Goal: Navigation & Orientation: Find specific page/section

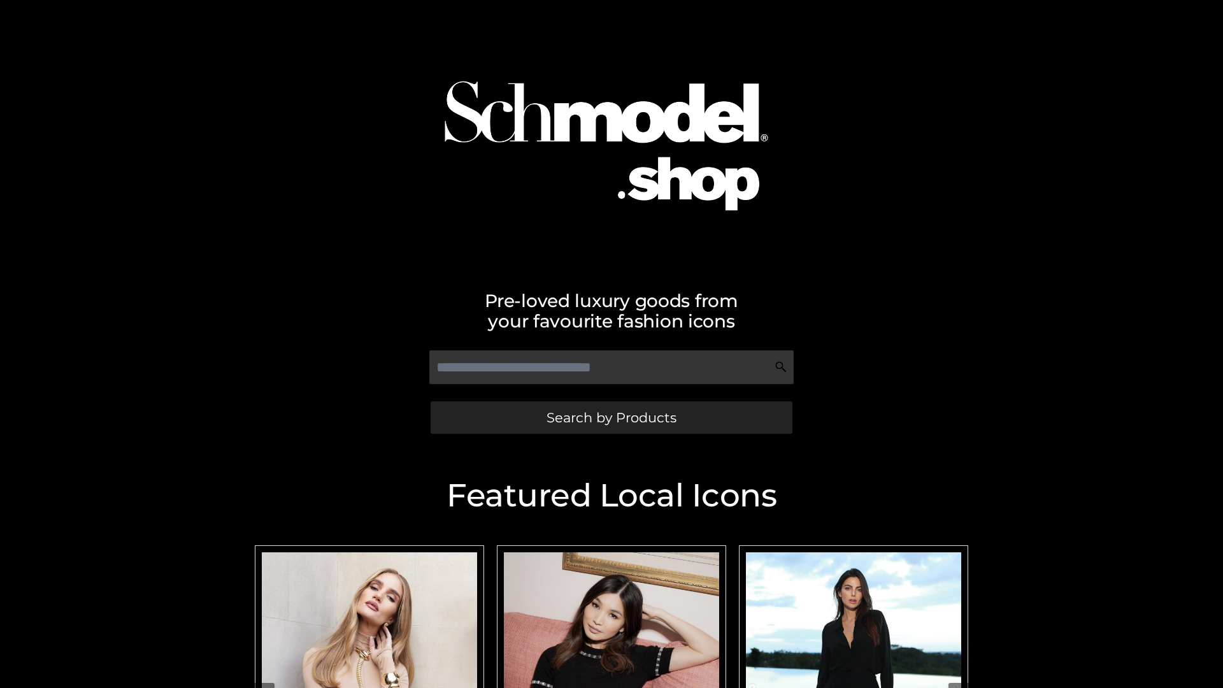
click at [611, 417] on span "Search by Products" at bounding box center [612, 417] width 130 height 13
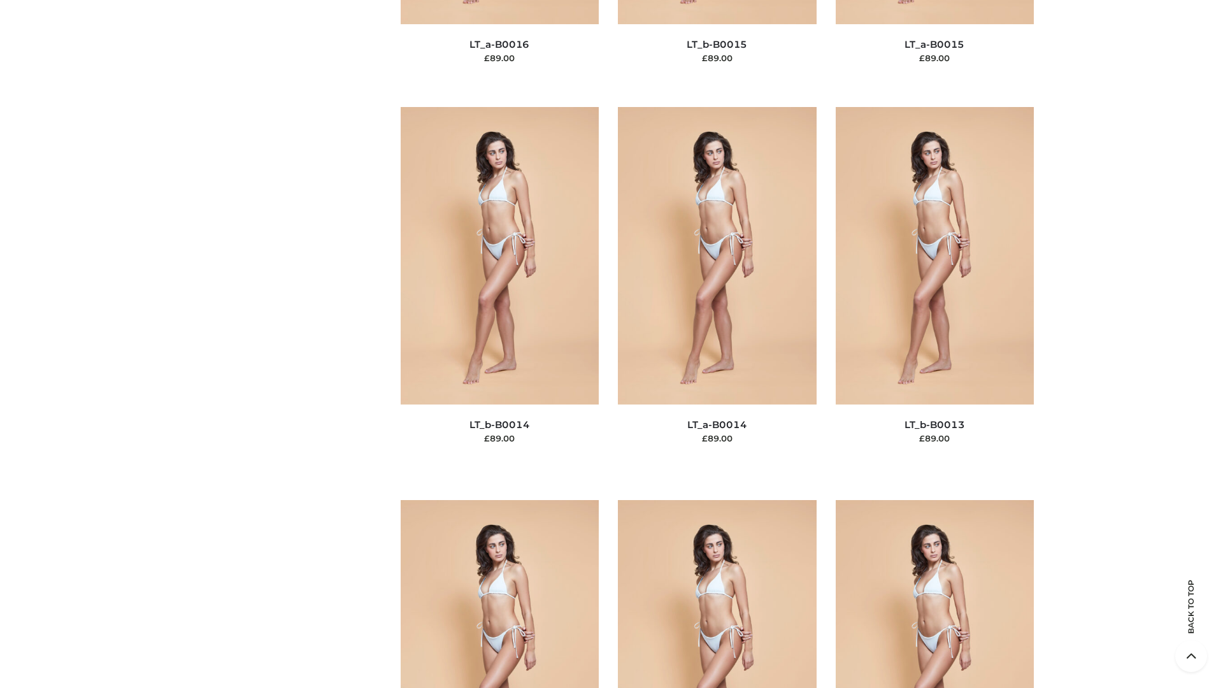
scroll to position [4532, 0]
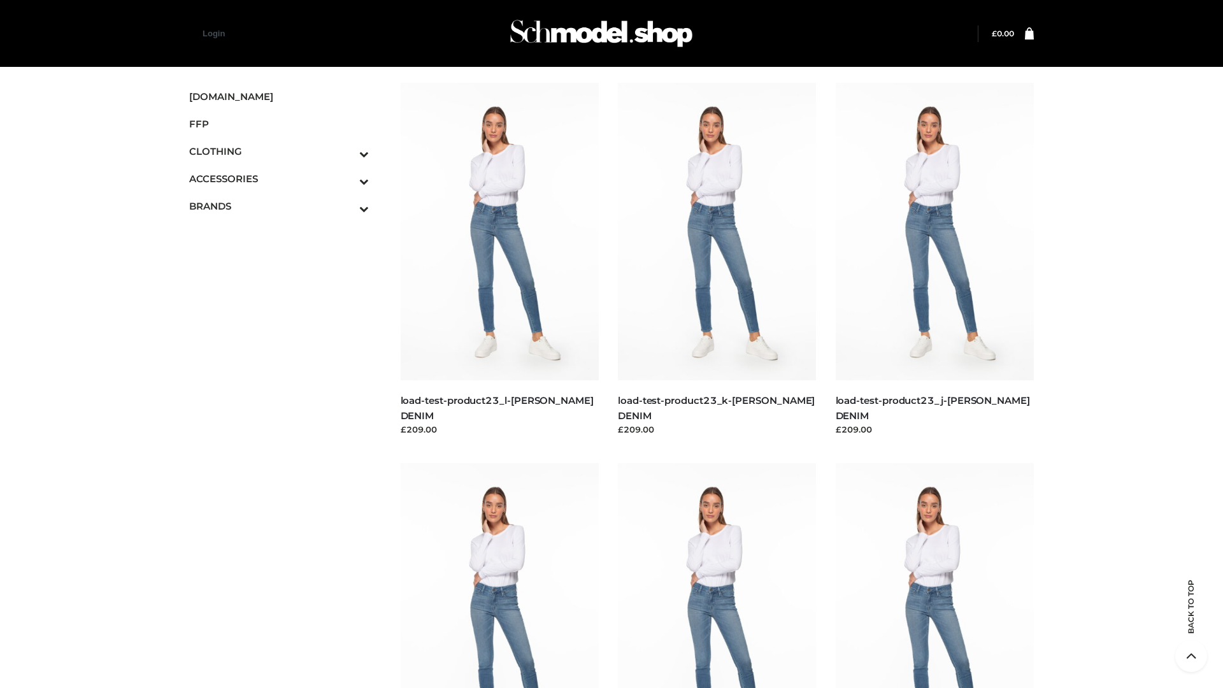
scroll to position [1118, 0]
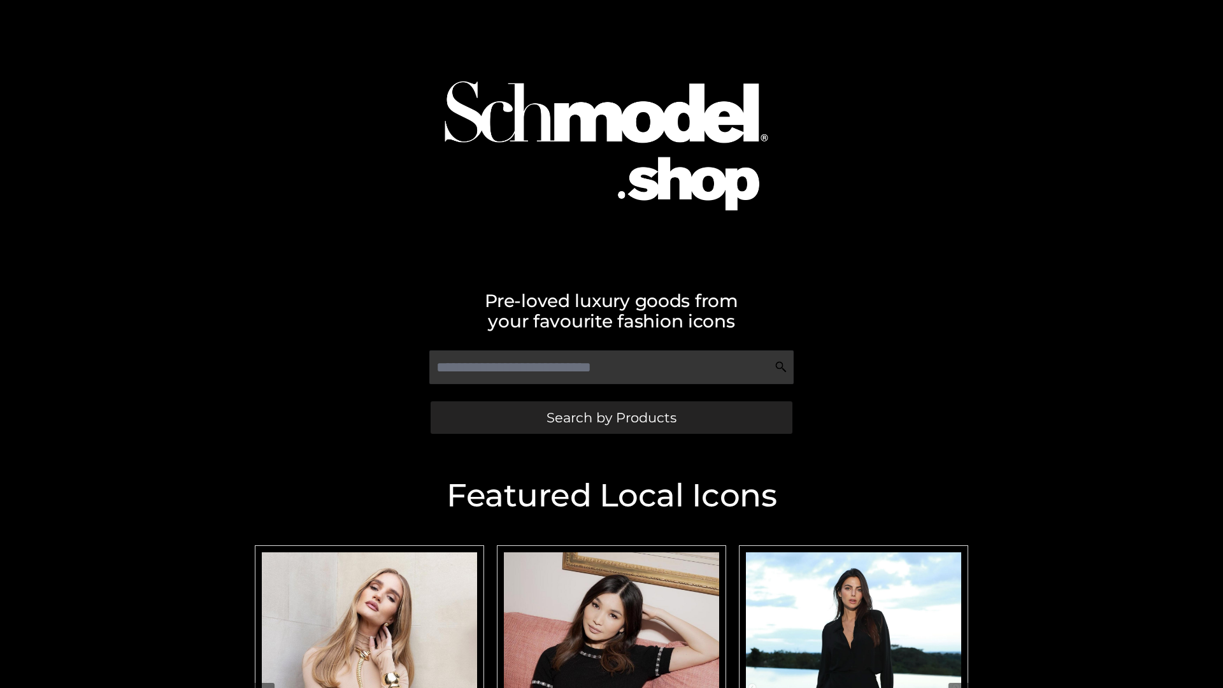
click at [611, 417] on span "Search by Products" at bounding box center [612, 417] width 130 height 13
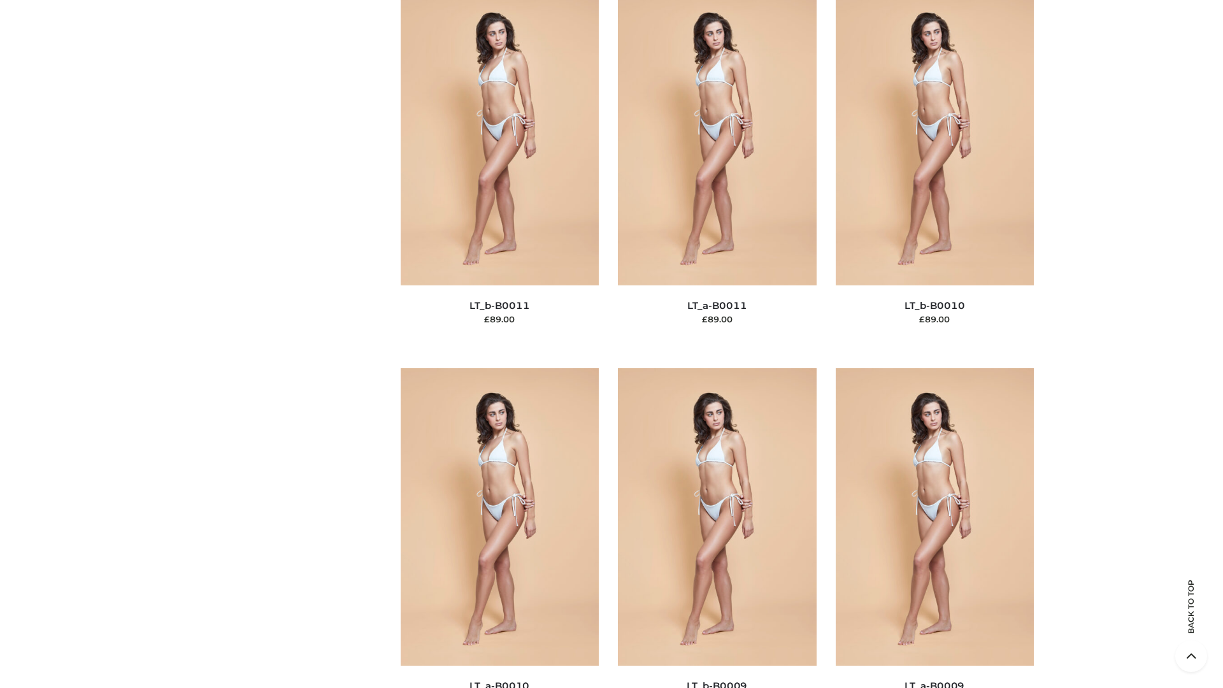
scroll to position [5723, 0]
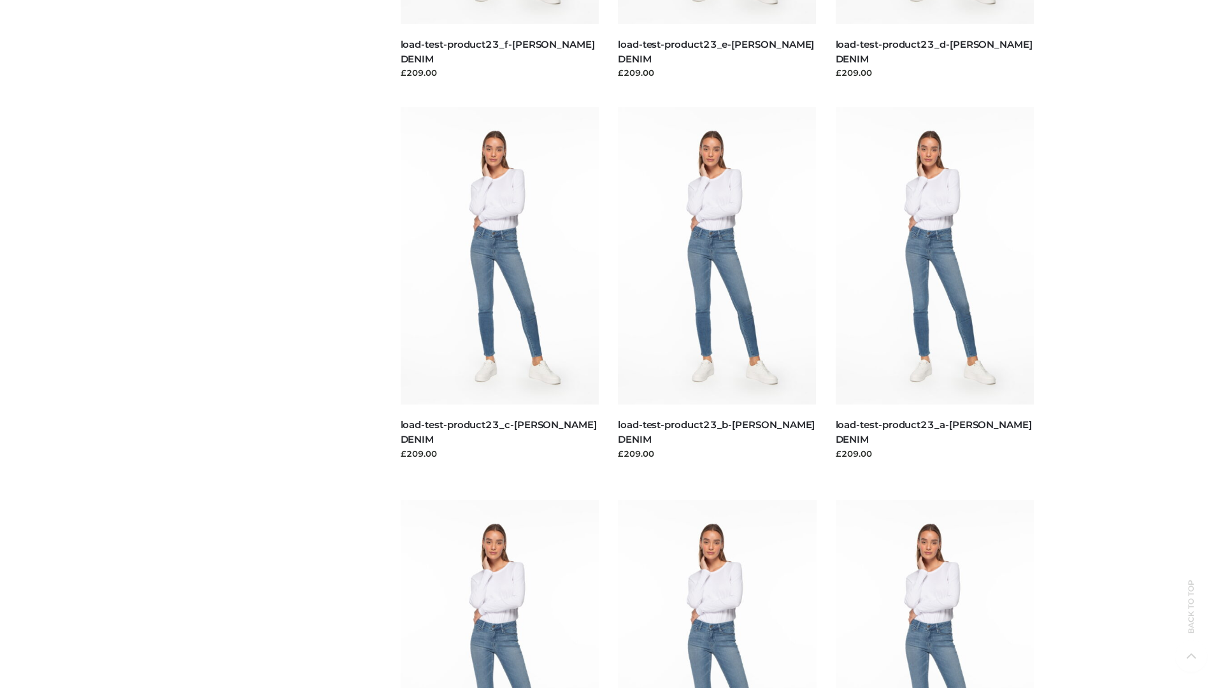
scroll to position [1118, 0]
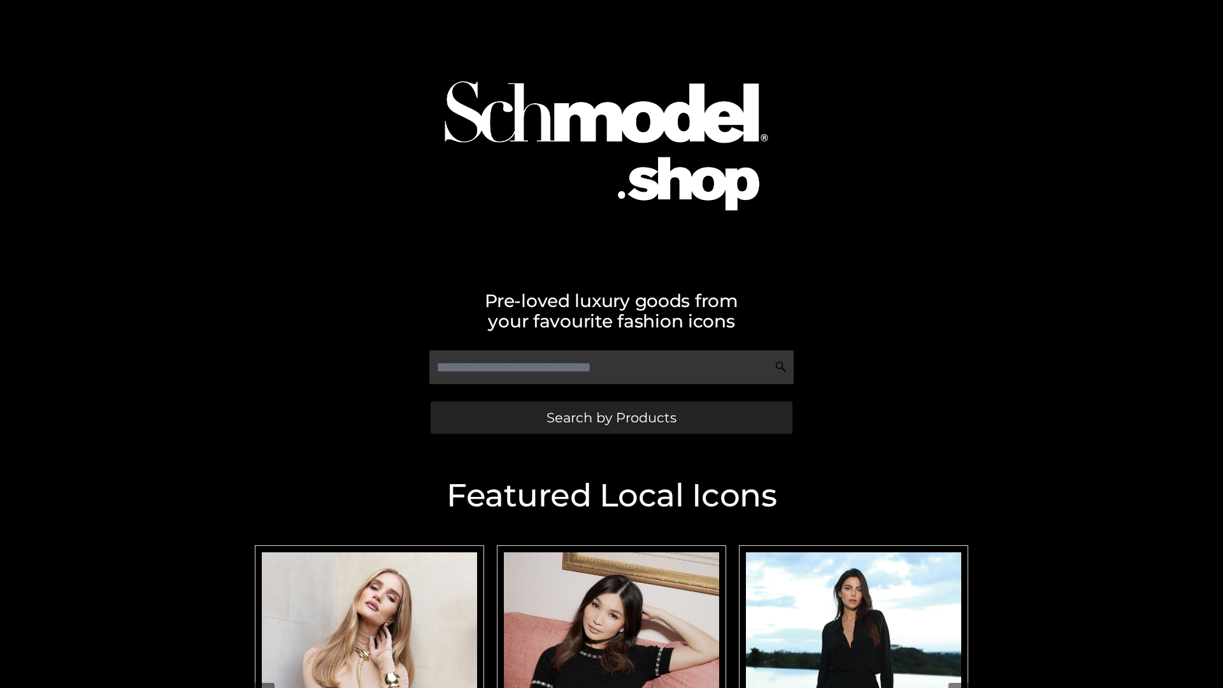
click at [611, 417] on span "Search by Products" at bounding box center [612, 417] width 130 height 13
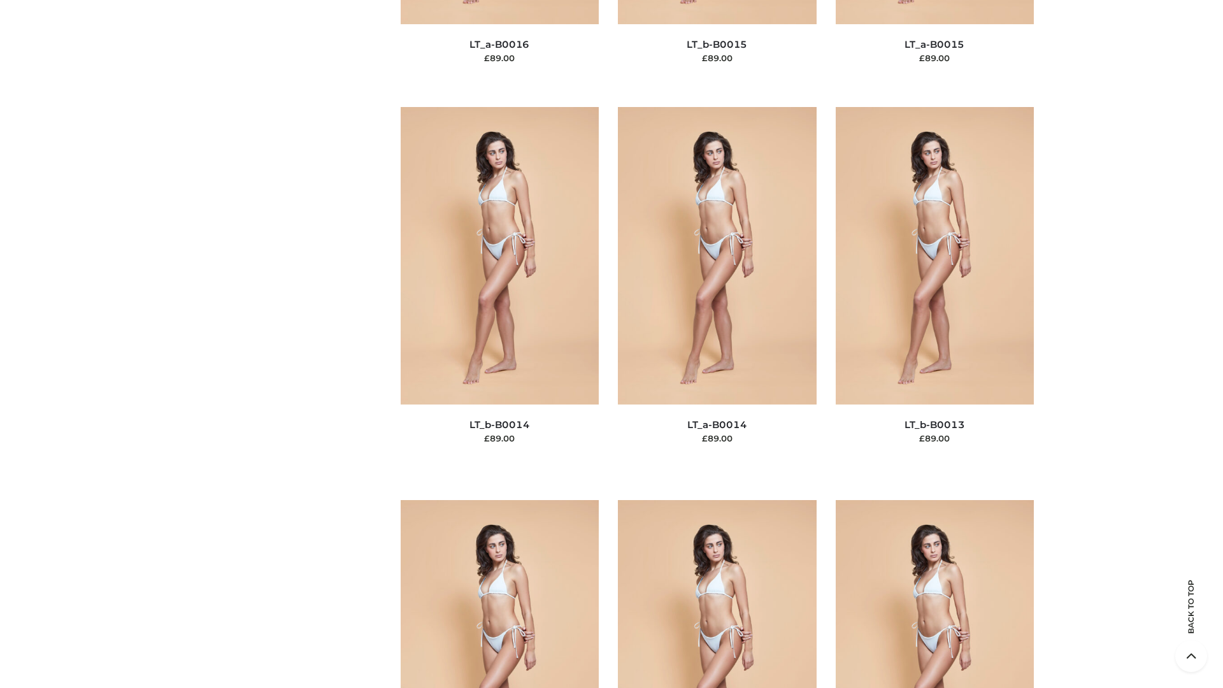
scroll to position [4532, 0]
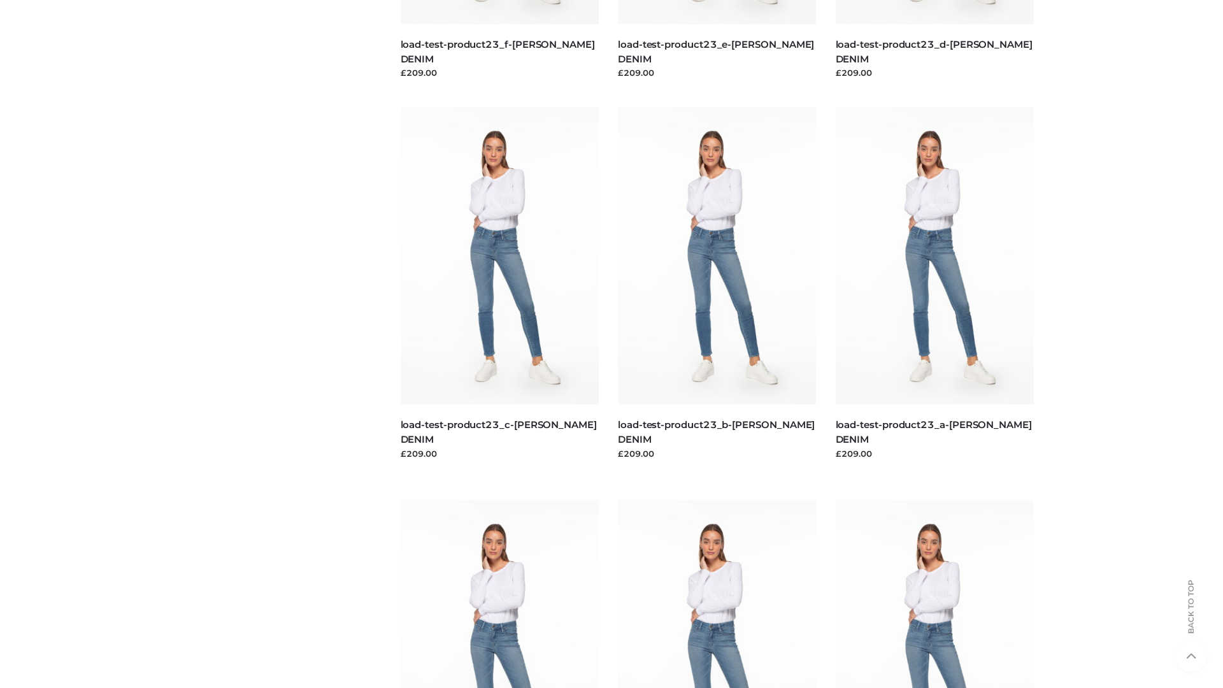
scroll to position [1118, 0]
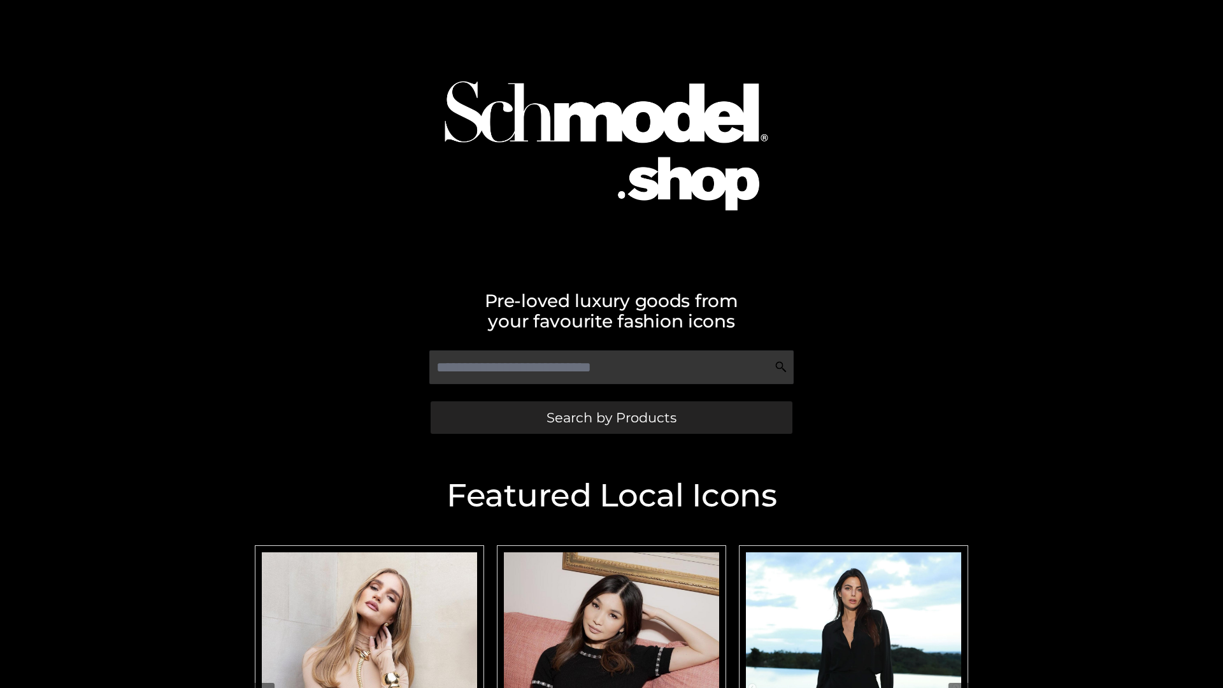
click at [611, 417] on span "Search by Products" at bounding box center [612, 417] width 130 height 13
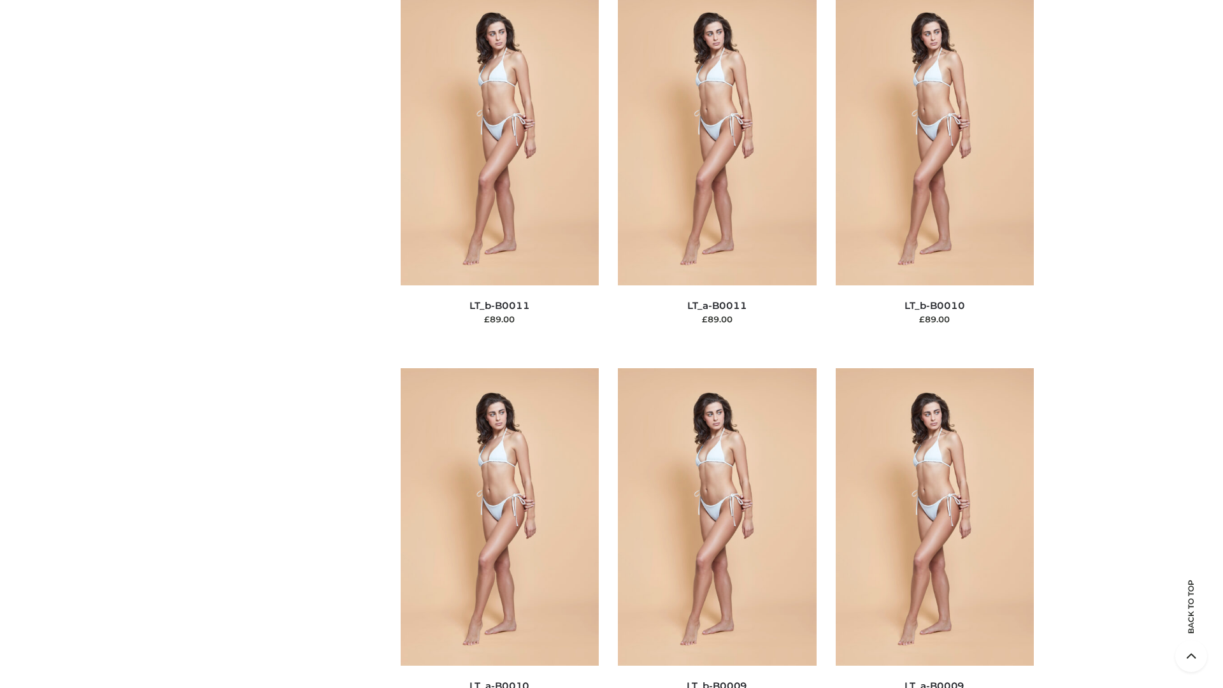
scroll to position [5723, 0]
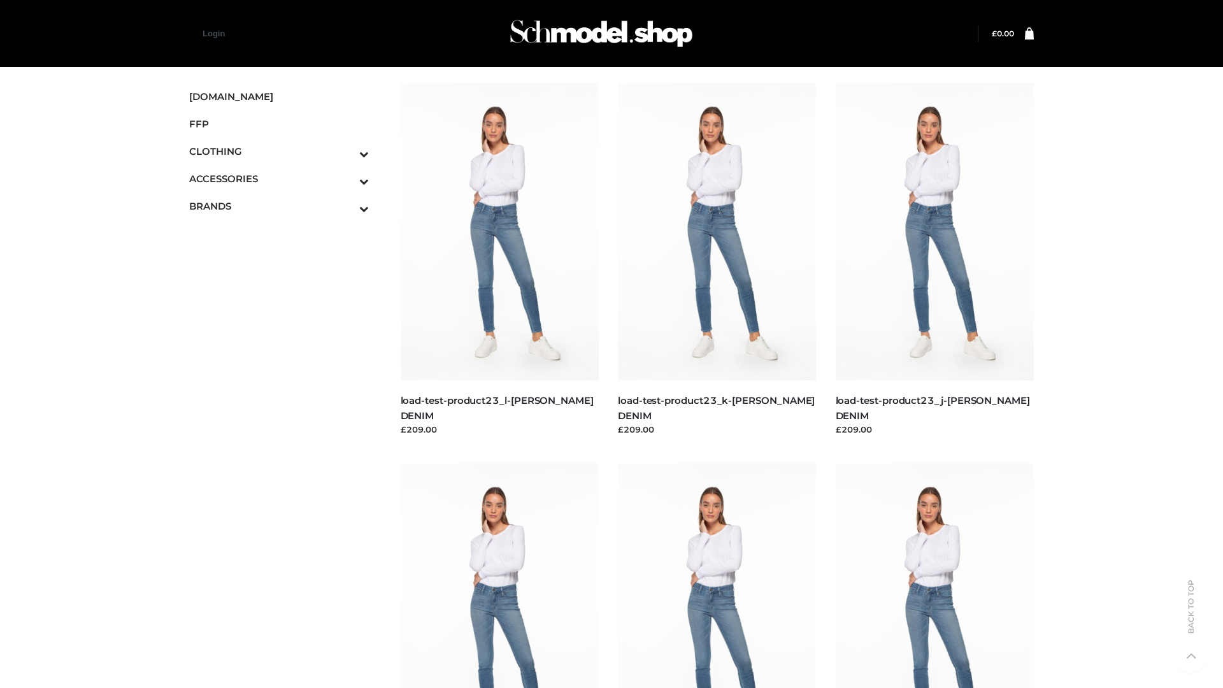
scroll to position [1118, 0]
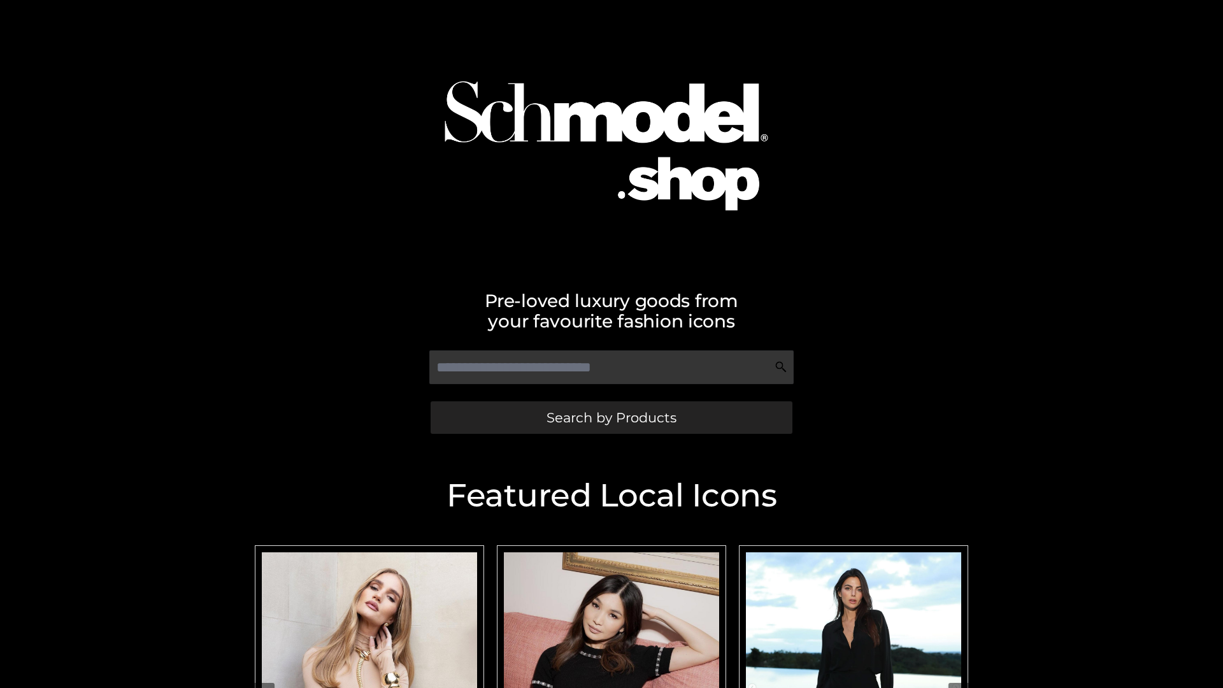
click at [611, 417] on span "Search by Products" at bounding box center [612, 417] width 130 height 13
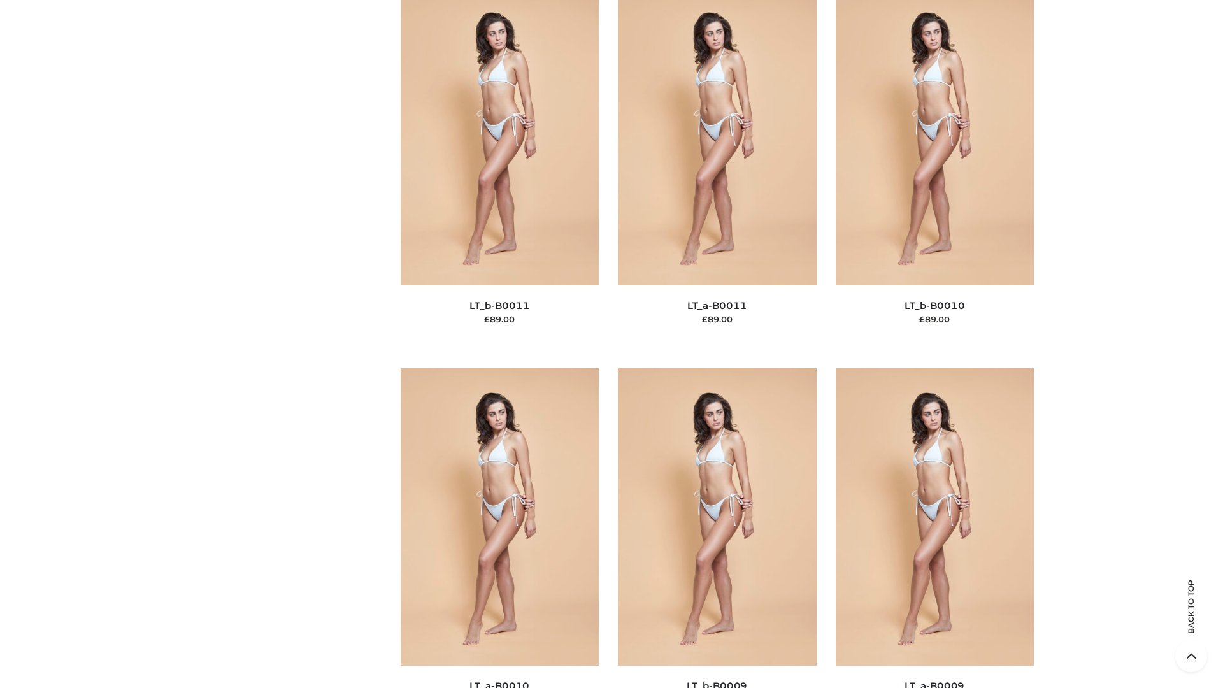
scroll to position [5723, 0]
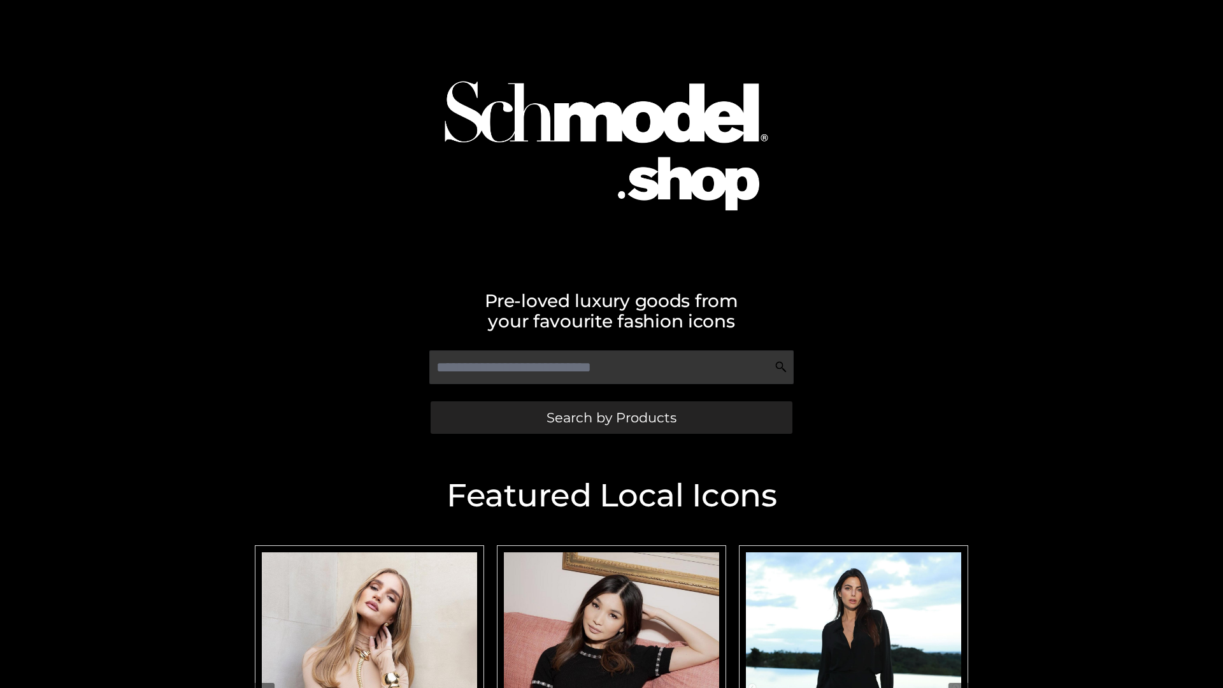
click at [611, 417] on span "Search by Products" at bounding box center [612, 417] width 130 height 13
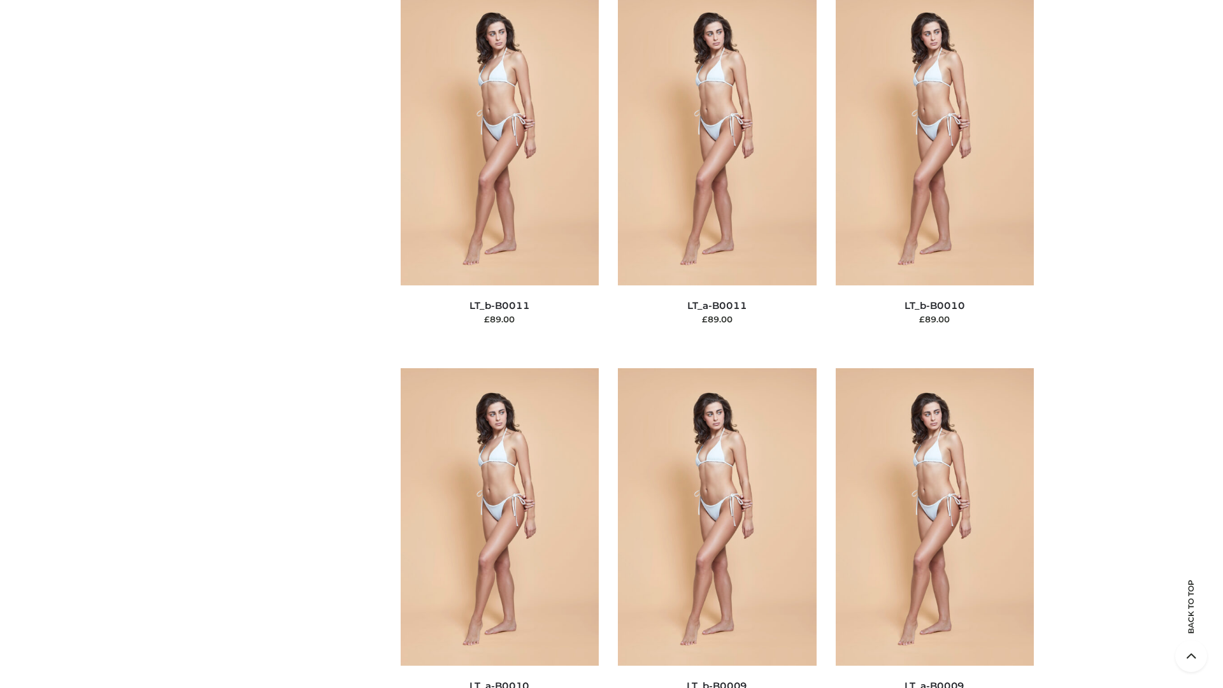
scroll to position [5723, 0]
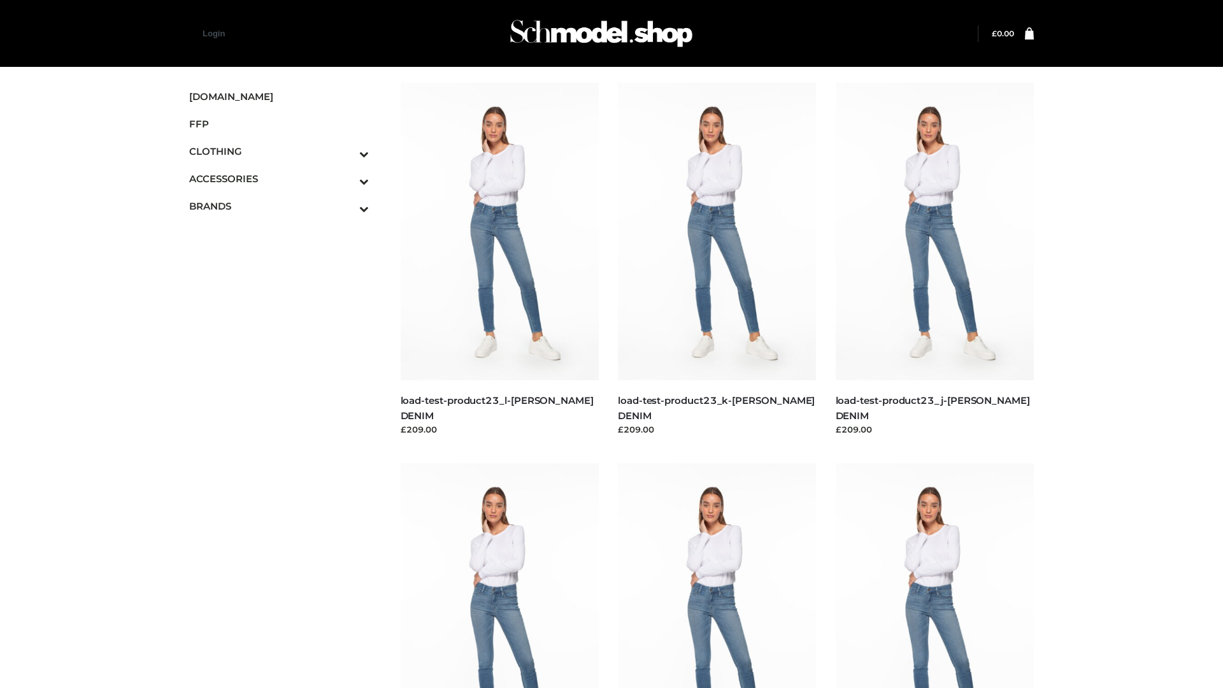
scroll to position [1118, 0]
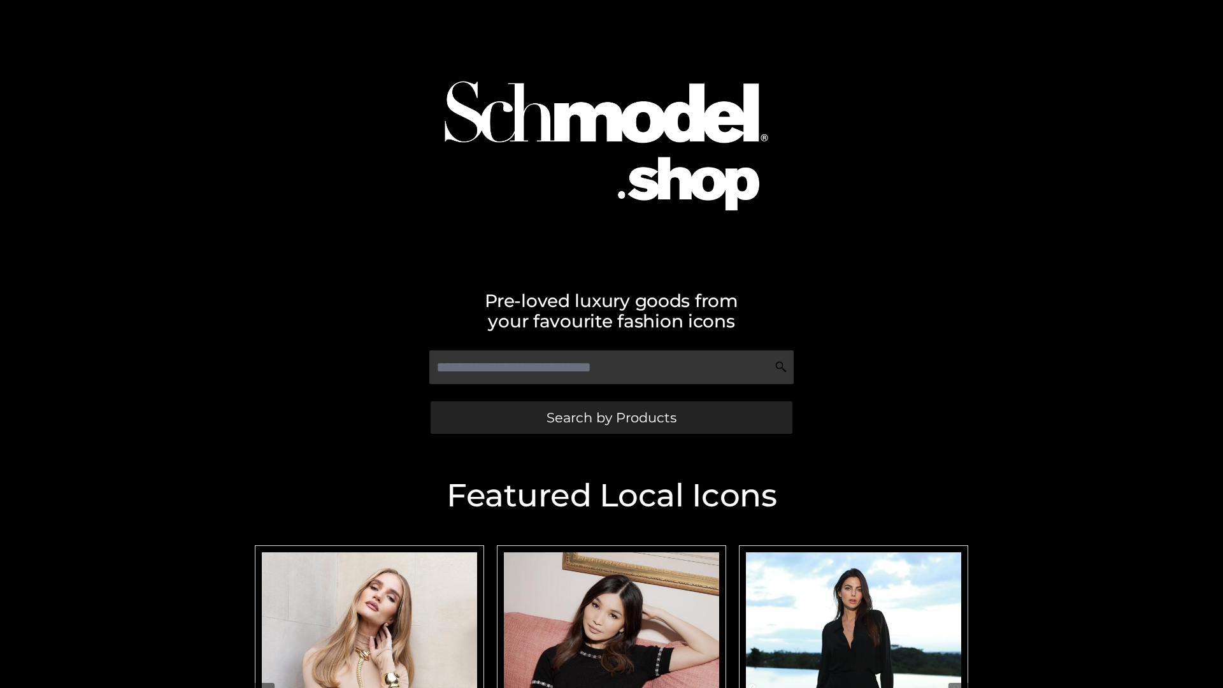
click at [611, 417] on span "Search by Products" at bounding box center [612, 417] width 130 height 13
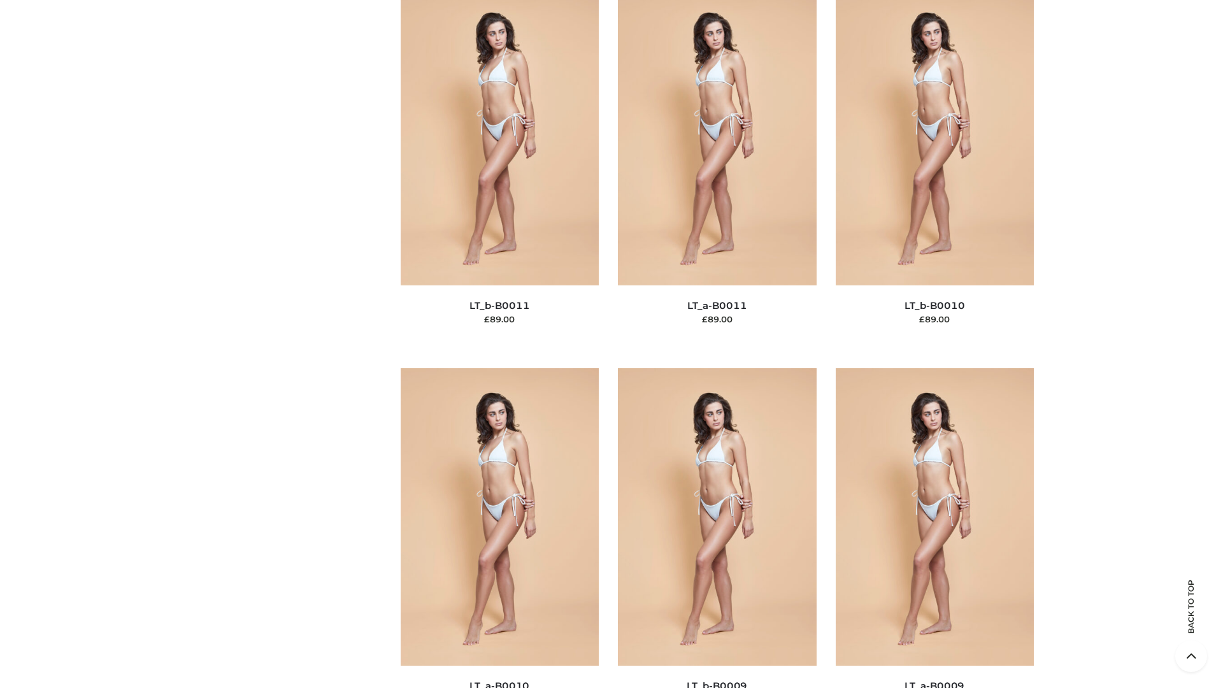
scroll to position [5723, 0]
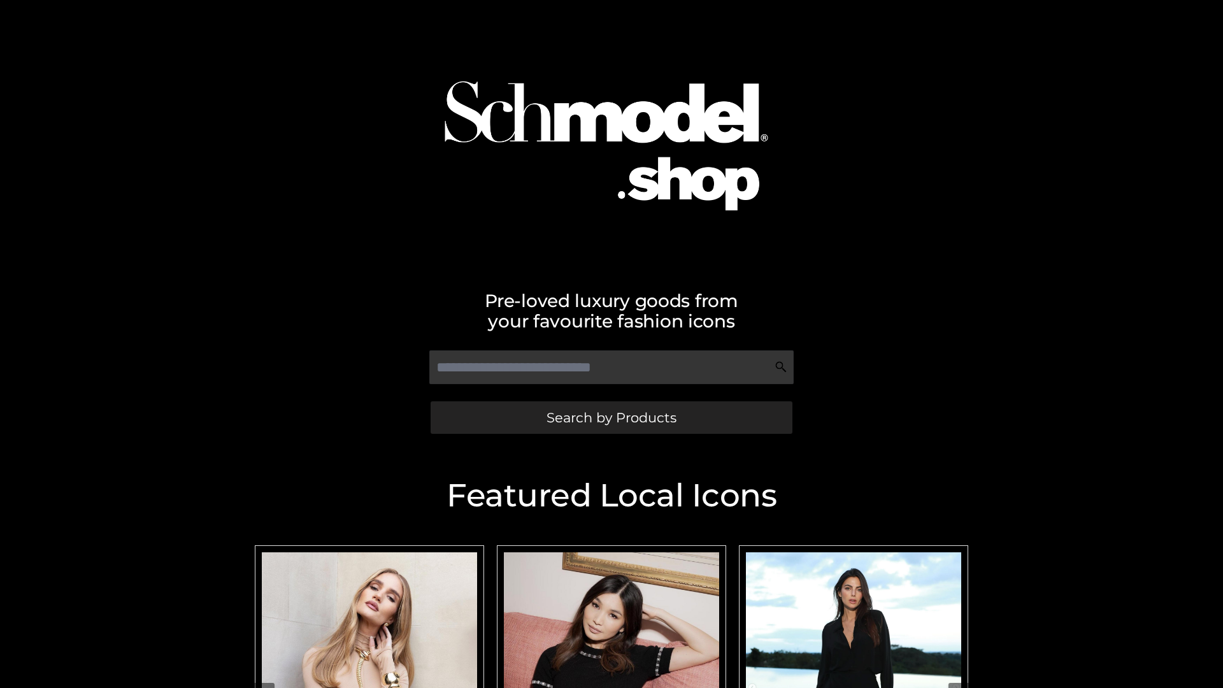
click at [611, 417] on span "Search by Products" at bounding box center [612, 417] width 130 height 13
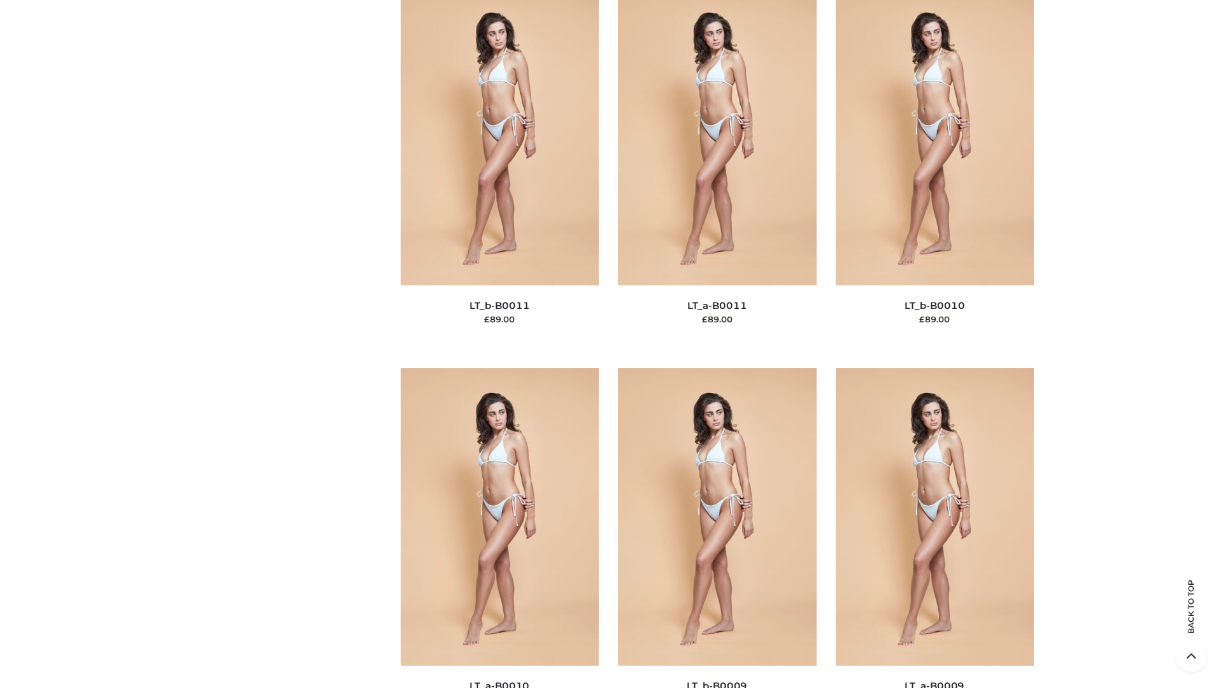
scroll to position [5723, 0]
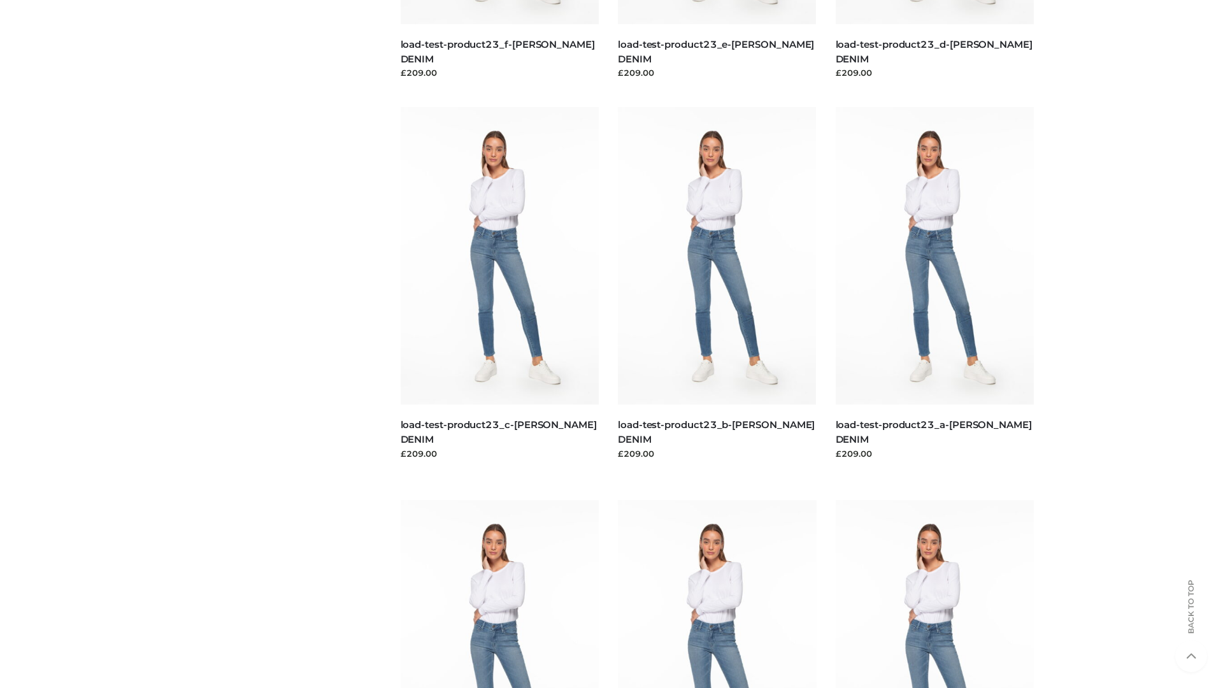
scroll to position [1118, 0]
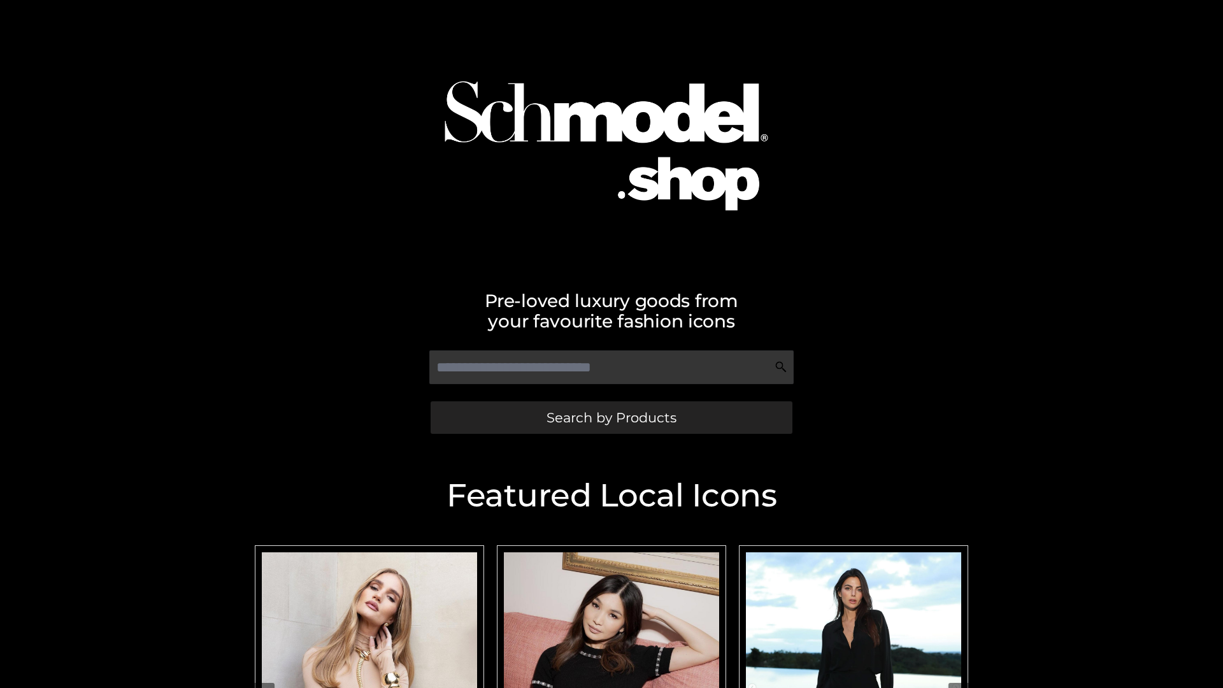
click at [611, 417] on span "Search by Products" at bounding box center [612, 417] width 130 height 13
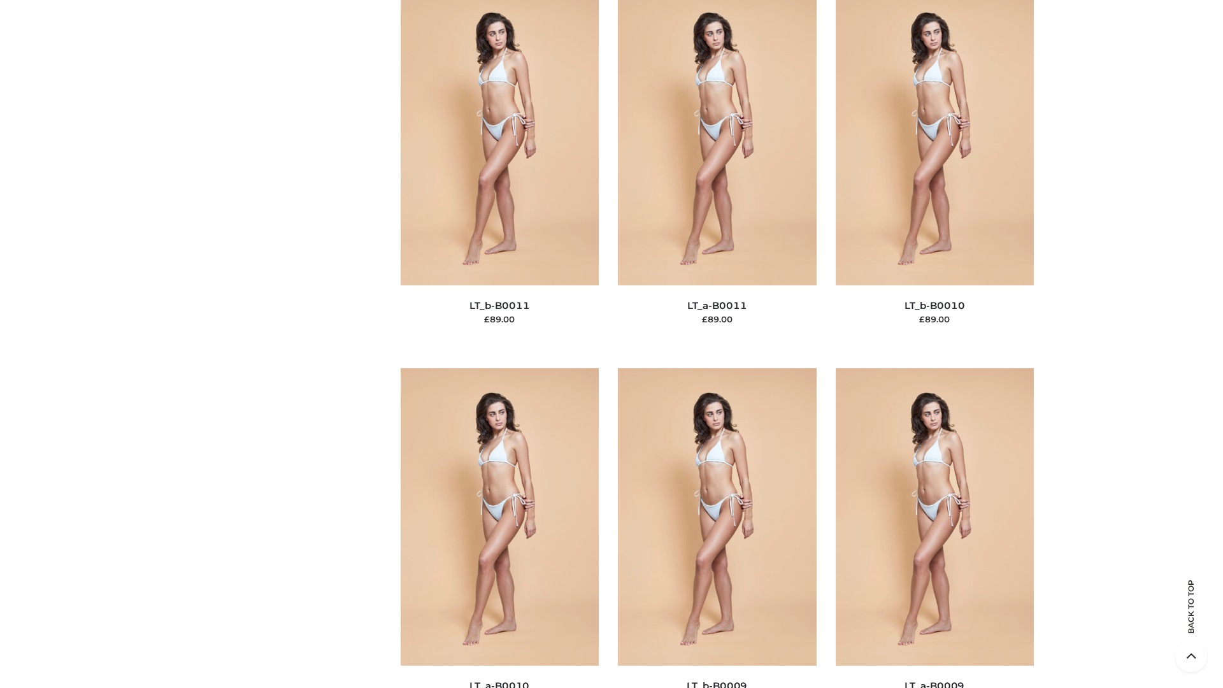
scroll to position [5723, 0]
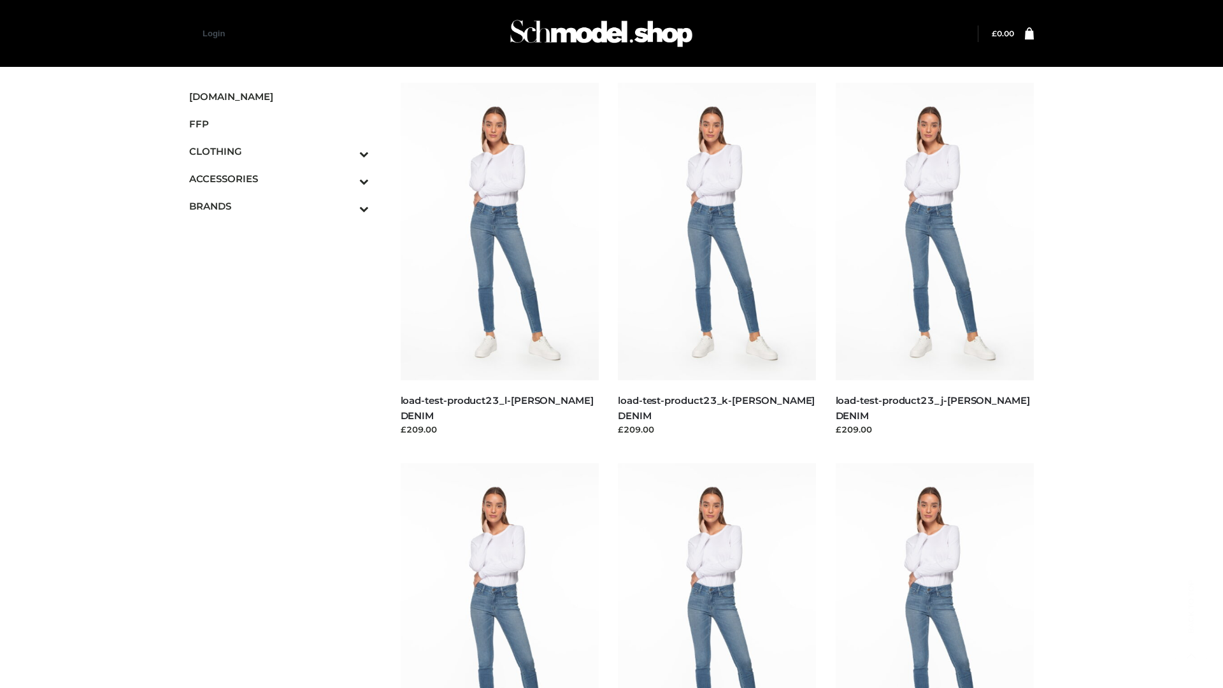
scroll to position [1118, 0]
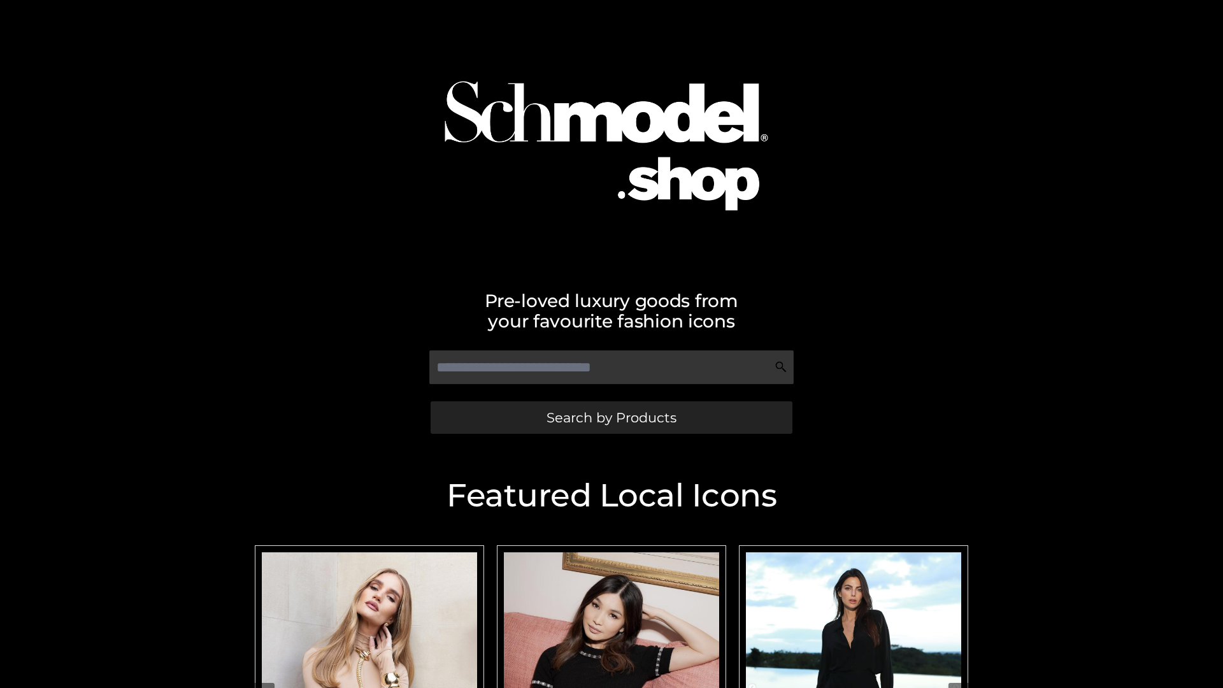
click at [611, 417] on span "Search by Products" at bounding box center [612, 417] width 130 height 13
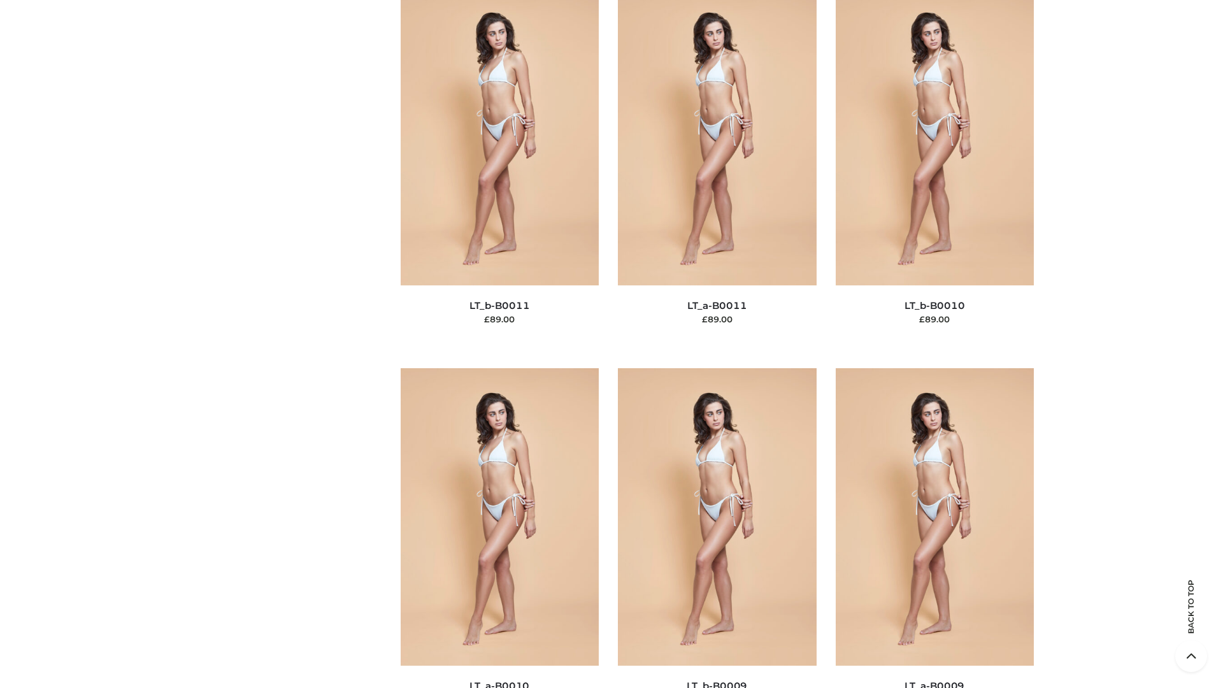
scroll to position [5723, 0]
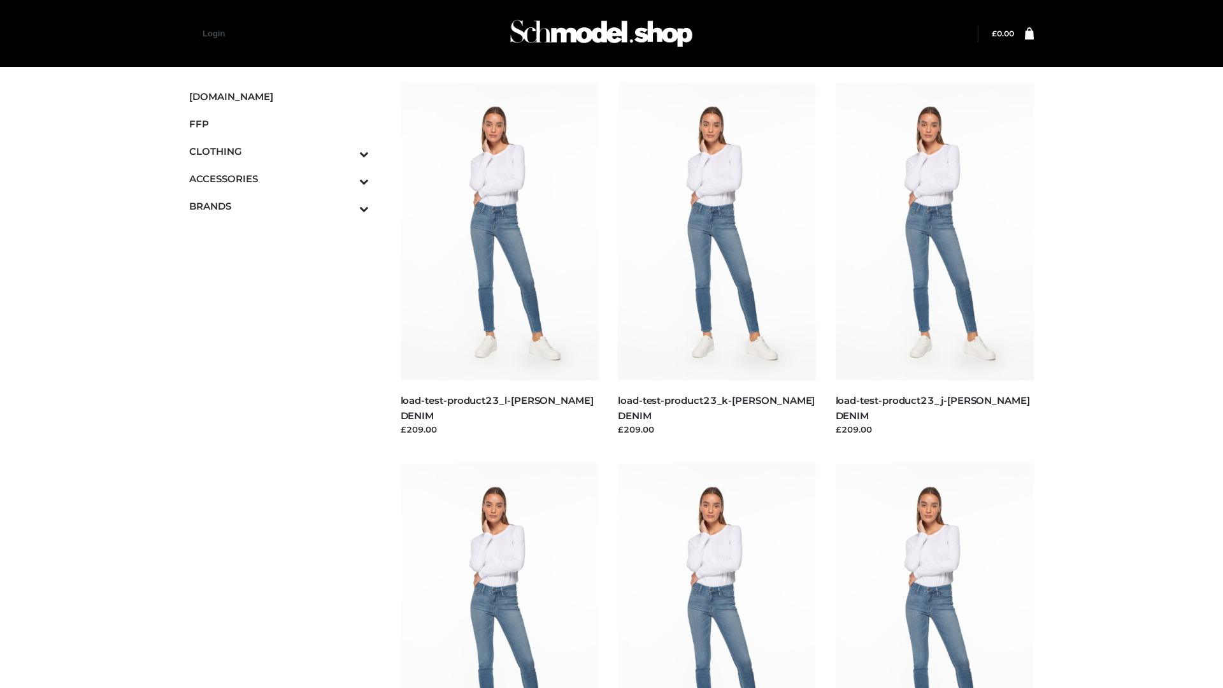
scroll to position [1118, 0]
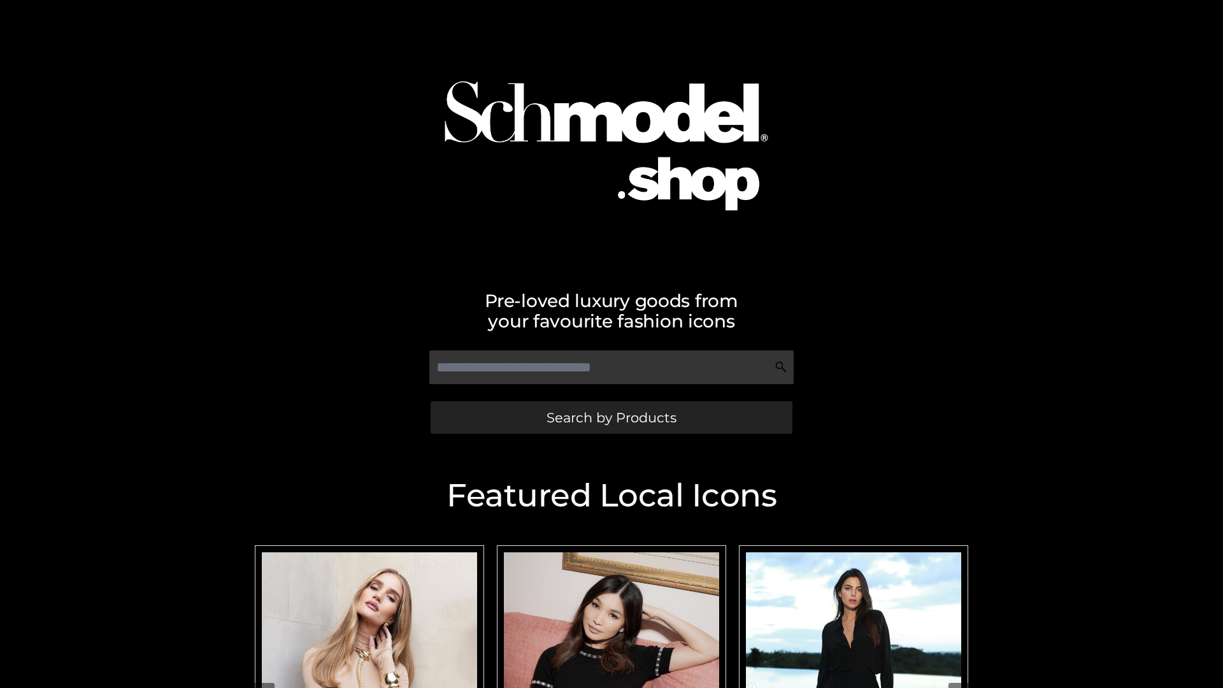
click at [611, 417] on span "Search by Products" at bounding box center [612, 417] width 130 height 13
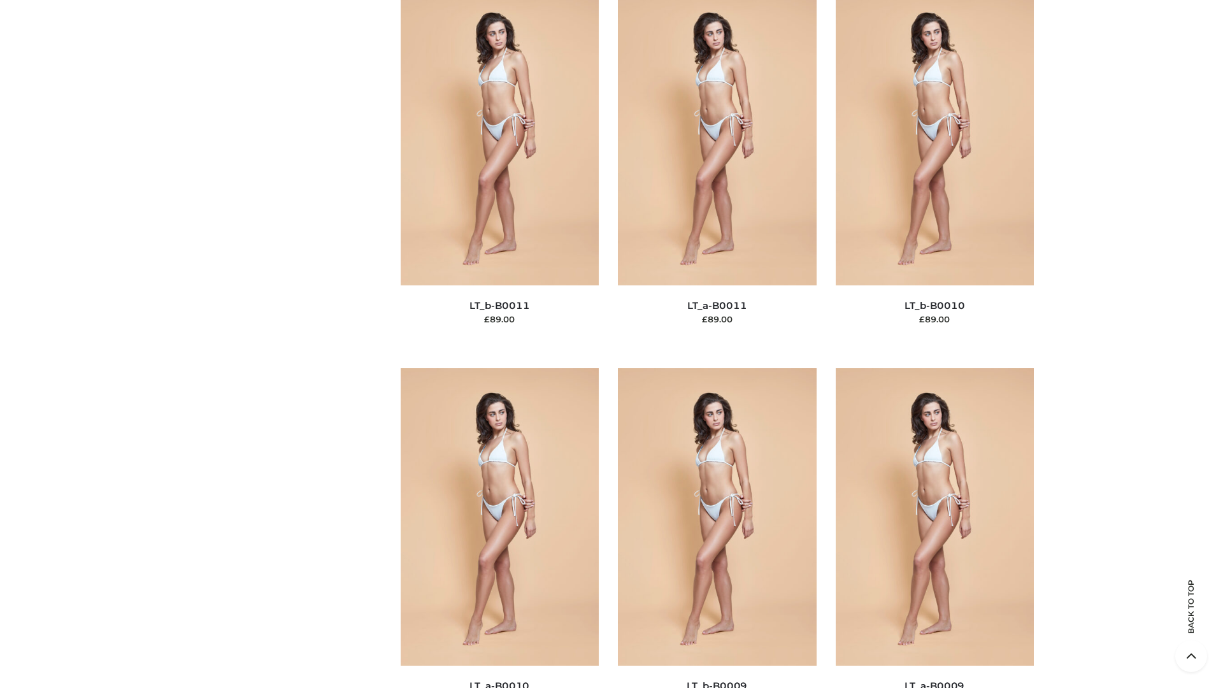
scroll to position [5723, 0]
